Goal: Information Seeking & Learning: Learn about a topic

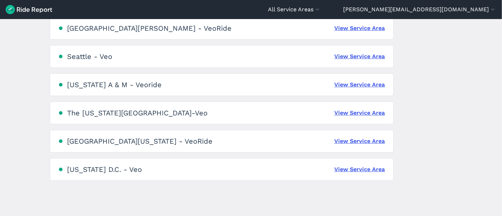
scroll to position [514, 0]
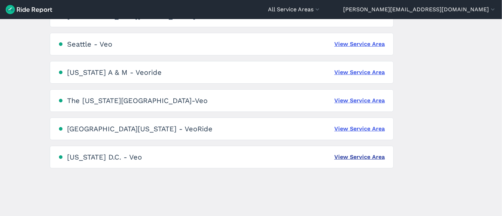
click at [347, 157] on link "View Service Area" at bounding box center [360, 157] width 51 height 8
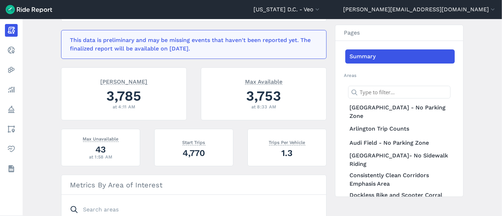
scroll to position [142, 0]
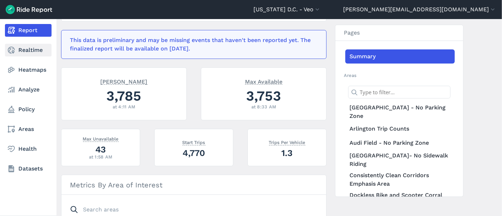
click at [27, 52] on link "Realtime" at bounding box center [28, 50] width 47 height 13
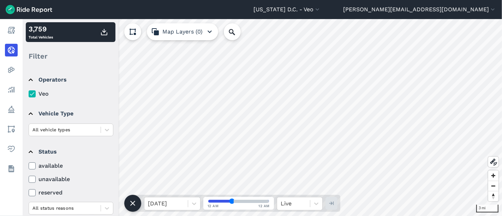
click at [29, 166] on icon at bounding box center [32, 165] width 6 height 7
click at [29, 166] on input "available" at bounding box center [29, 164] width 0 height 5
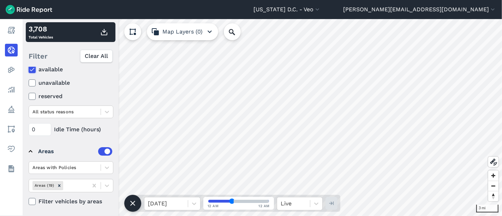
scroll to position [96, 0]
click at [106, 169] on icon at bounding box center [107, 168] width 7 height 7
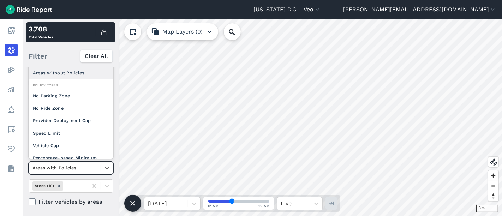
click at [79, 76] on div "Areas without Policies" at bounding box center [71, 73] width 85 height 12
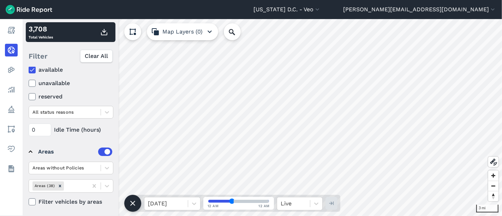
click at [100, 153] on label at bounding box center [105, 152] width 14 height 8
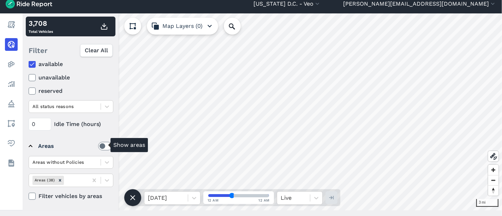
click at [98, 147] on label at bounding box center [105, 146] width 14 height 8
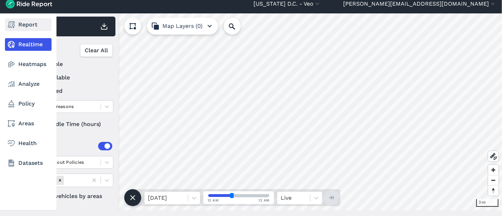
click at [20, 27] on link "Report" at bounding box center [28, 24] width 47 height 13
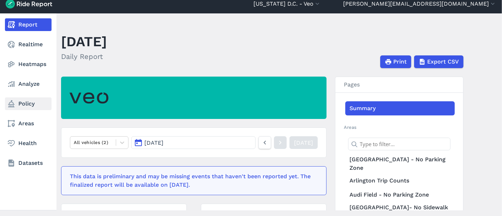
click at [35, 97] on link "Policy" at bounding box center [28, 103] width 47 height 13
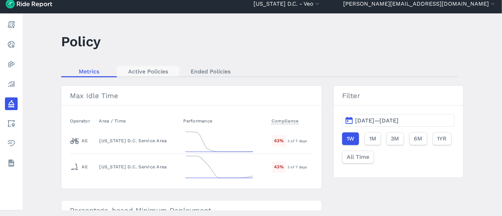
click at [158, 72] on link "Active Policies" at bounding box center [148, 71] width 63 height 11
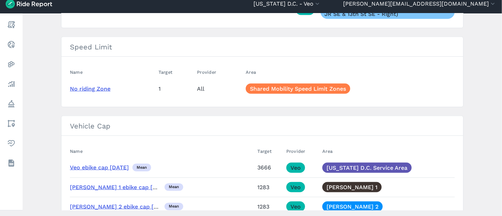
scroll to position [879, 0]
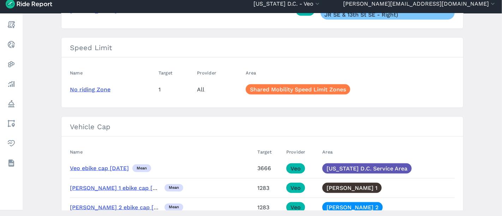
click at [109, 165] on link "Veo ebike cap [DATE]" at bounding box center [99, 168] width 59 height 7
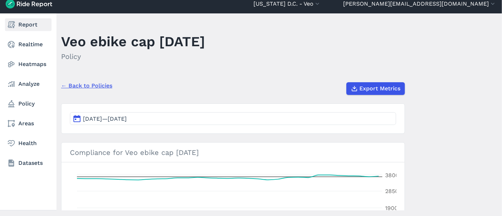
click at [26, 25] on link "Report" at bounding box center [28, 24] width 47 height 13
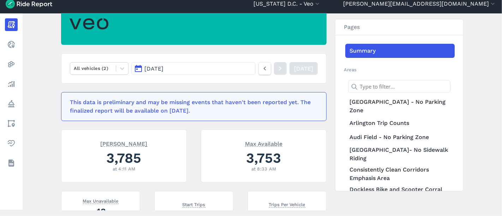
scroll to position [40, 0]
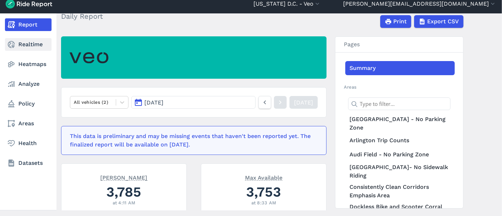
click at [33, 46] on link "Realtime" at bounding box center [28, 44] width 47 height 13
